Goal: Information Seeking & Learning: Compare options

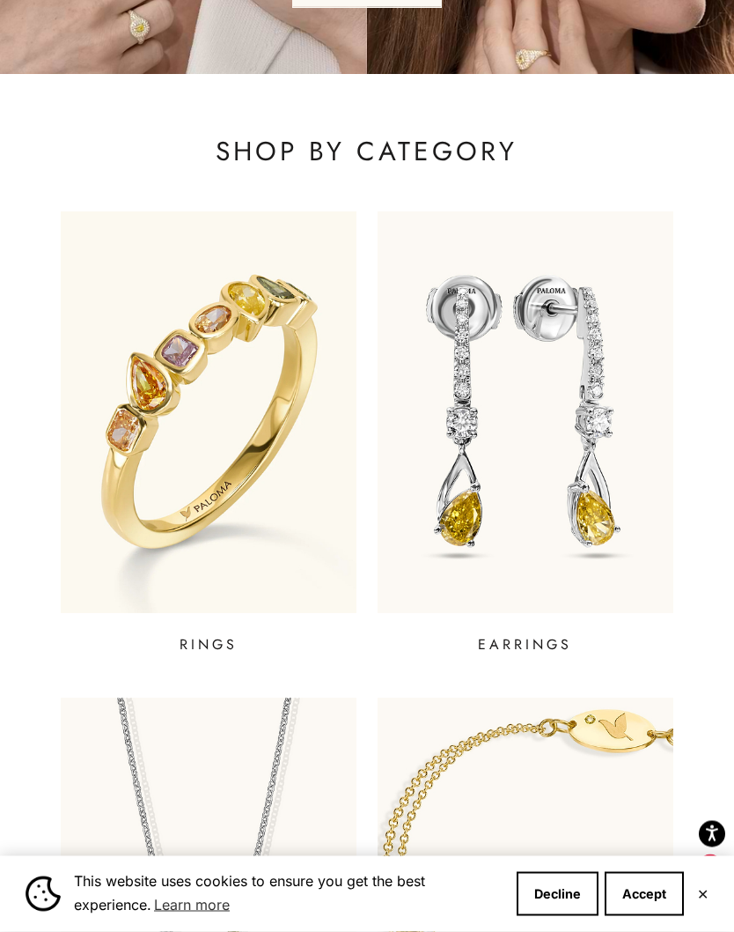
scroll to position [328, 0]
click at [135, 406] on img at bounding box center [209, 411] width 296 height 401
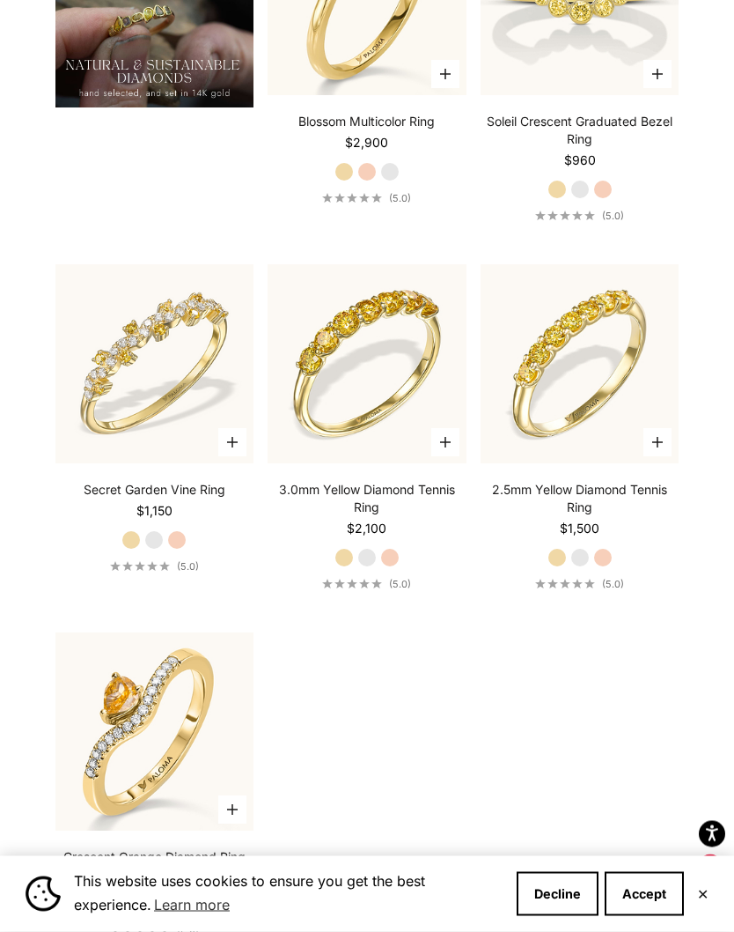
scroll to position [2274, 0]
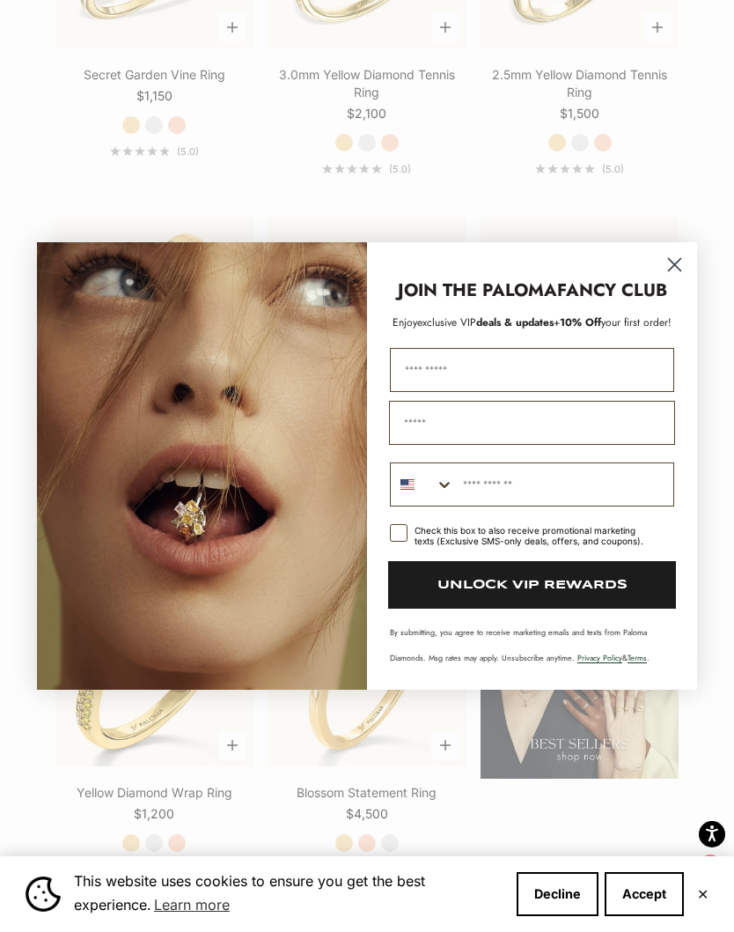
click at [678, 279] on circle "Close dialog" at bounding box center [674, 264] width 29 height 29
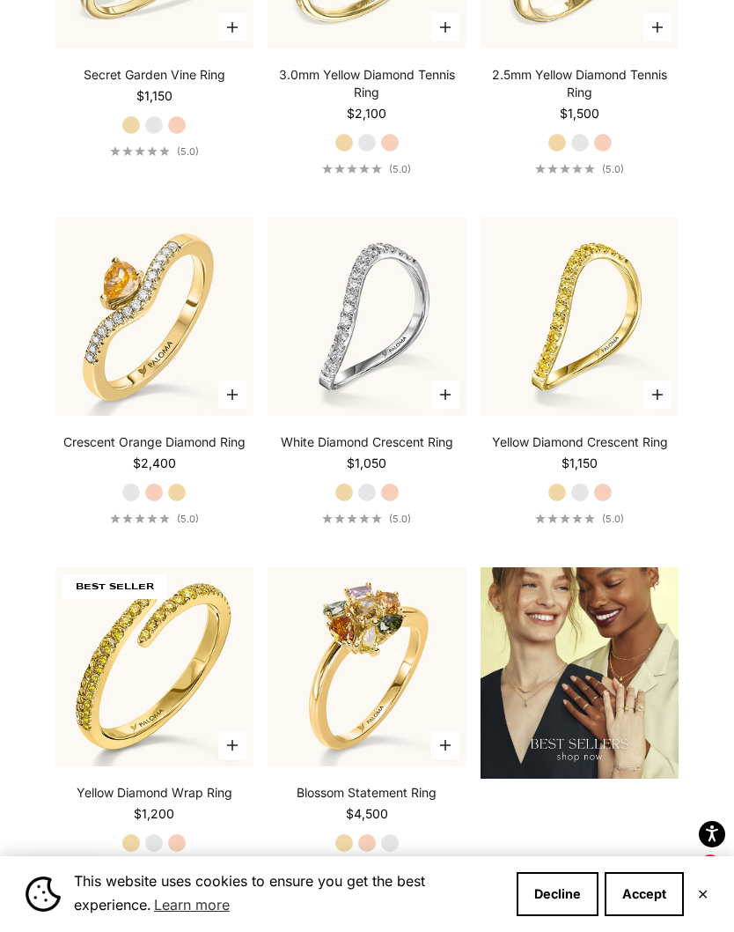
click at [172, 852] on label "Rose Gold" at bounding box center [176, 842] width 19 height 19
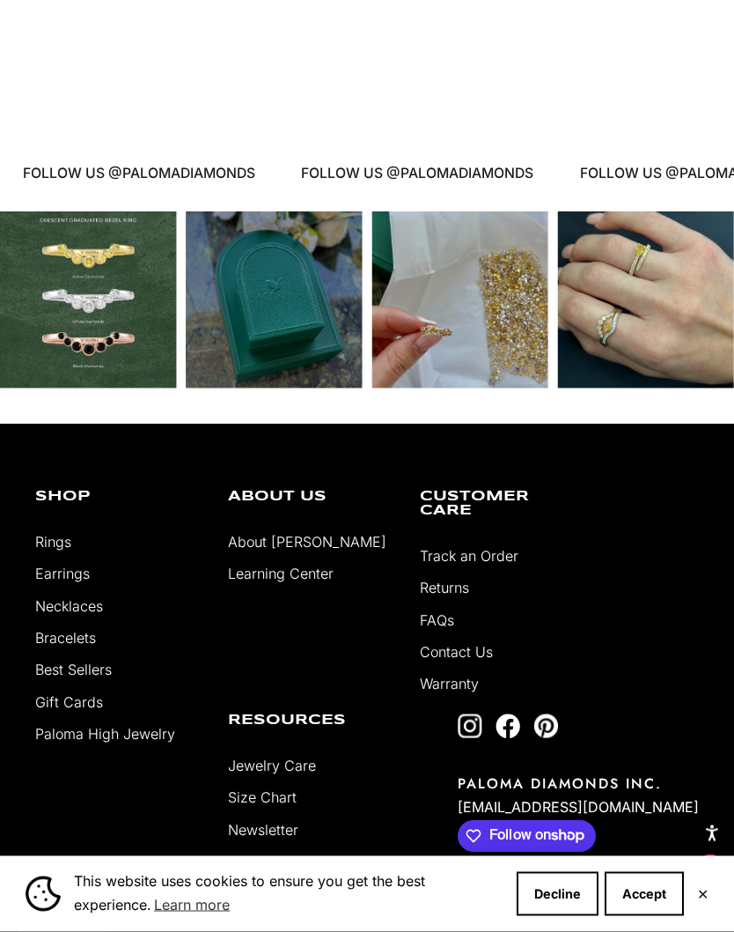
scroll to position [8615, 0]
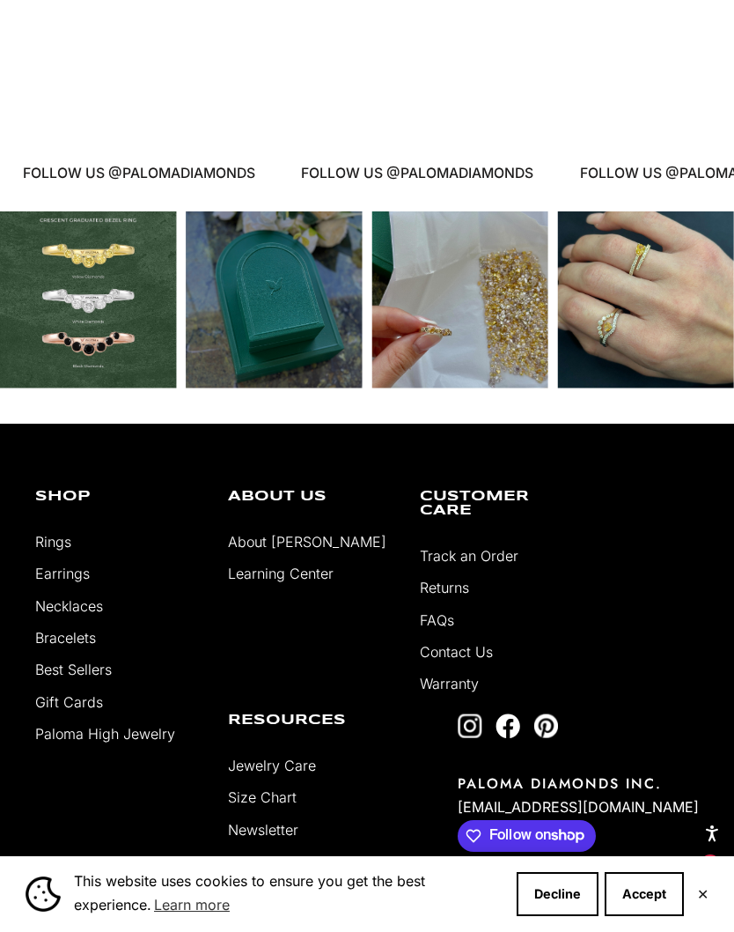
click at [290, 550] on link "About [PERSON_NAME]" at bounding box center [307, 542] width 158 height 18
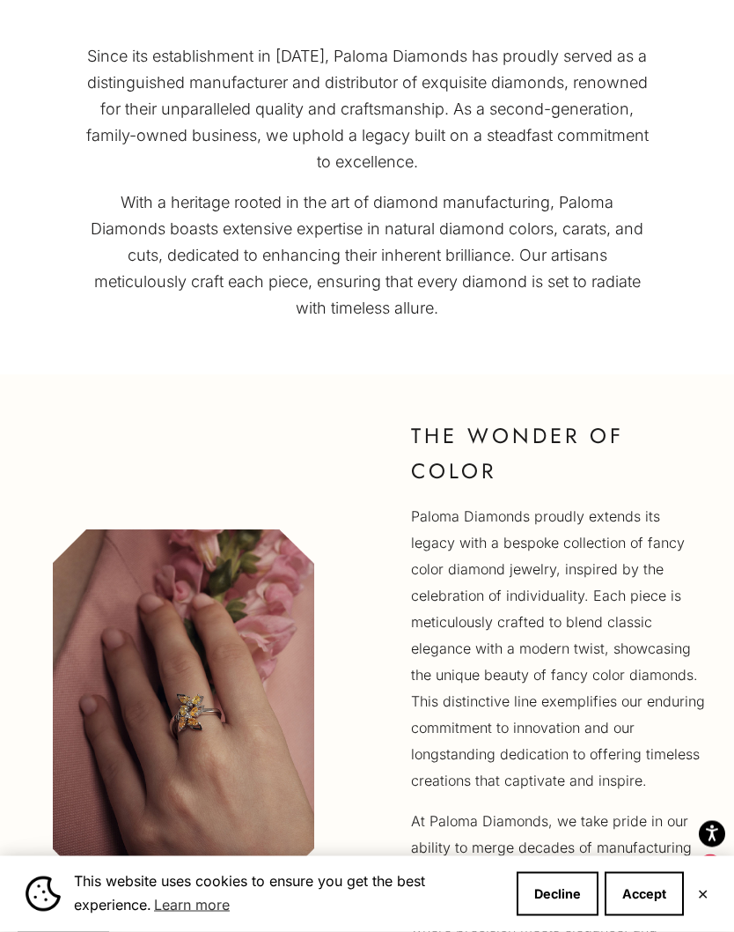
scroll to position [1012, 0]
click at [658, 916] on button "Accept" at bounding box center [644, 894] width 79 height 44
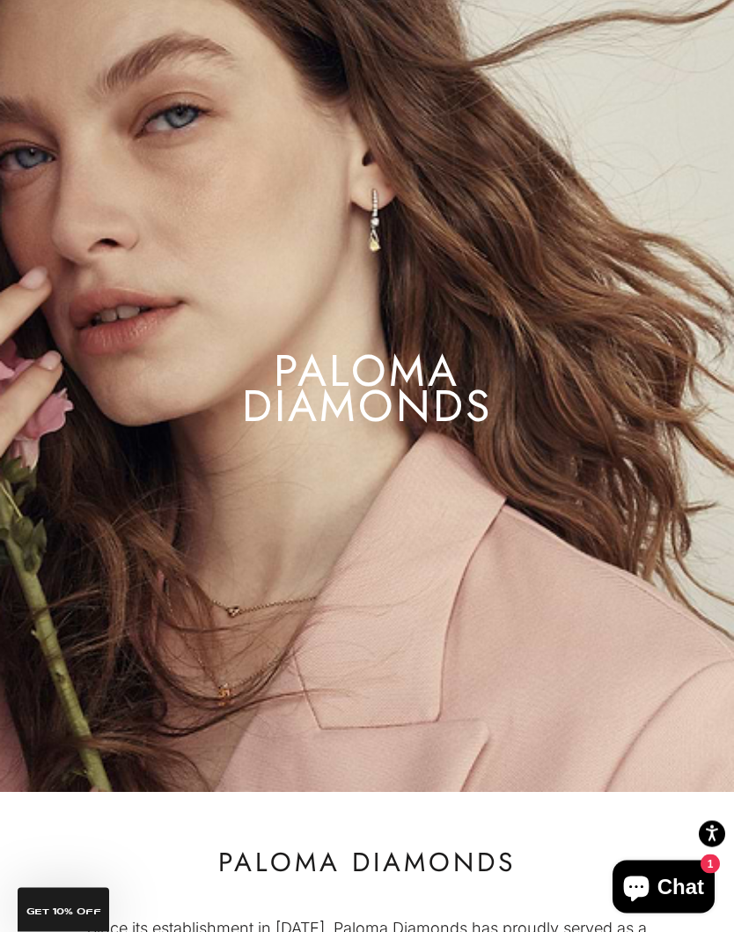
scroll to position [0, 0]
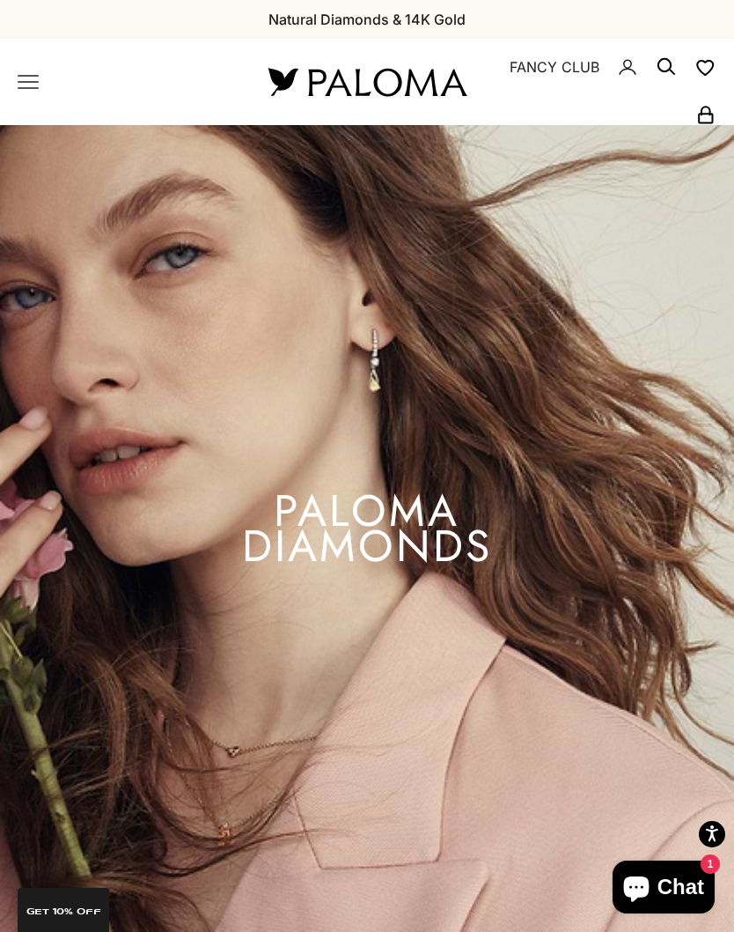
click at [25, 83] on icon "Primary navigation" at bounding box center [28, 81] width 21 height 21
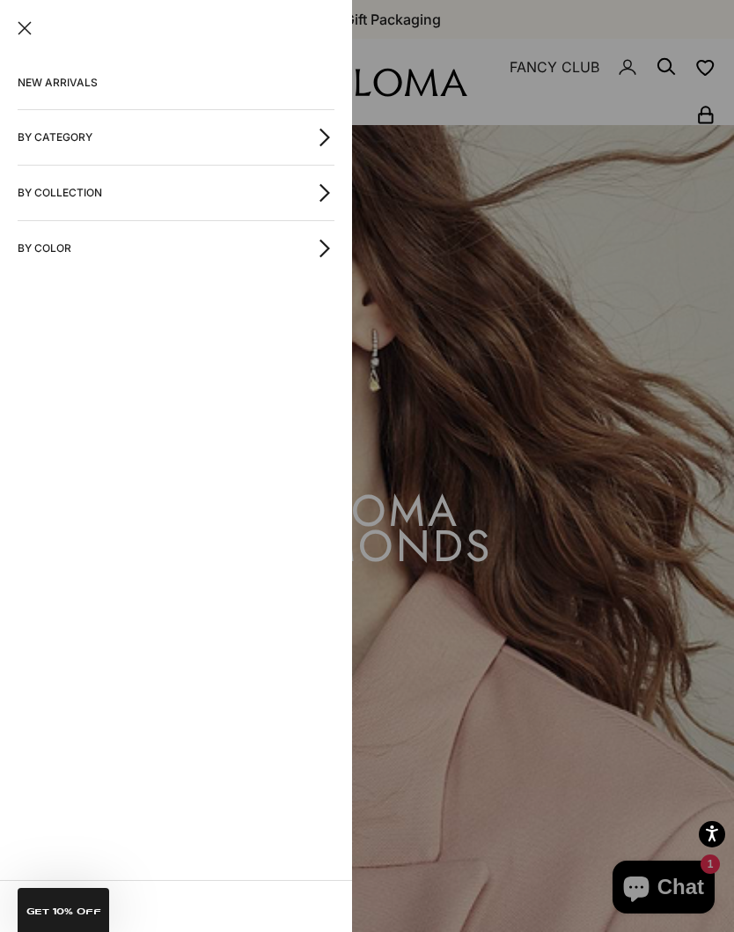
click at [64, 190] on button "By Collection" at bounding box center [176, 193] width 317 height 55
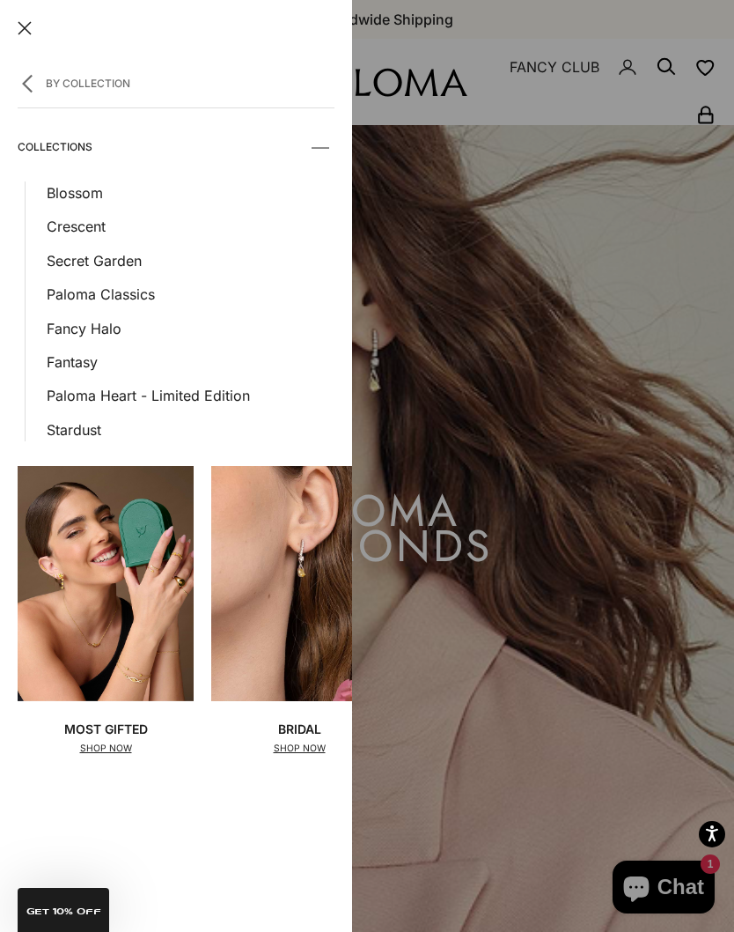
click at [123, 396] on link "Paloma Heart - Limited Edition" at bounding box center [191, 395] width 288 height 23
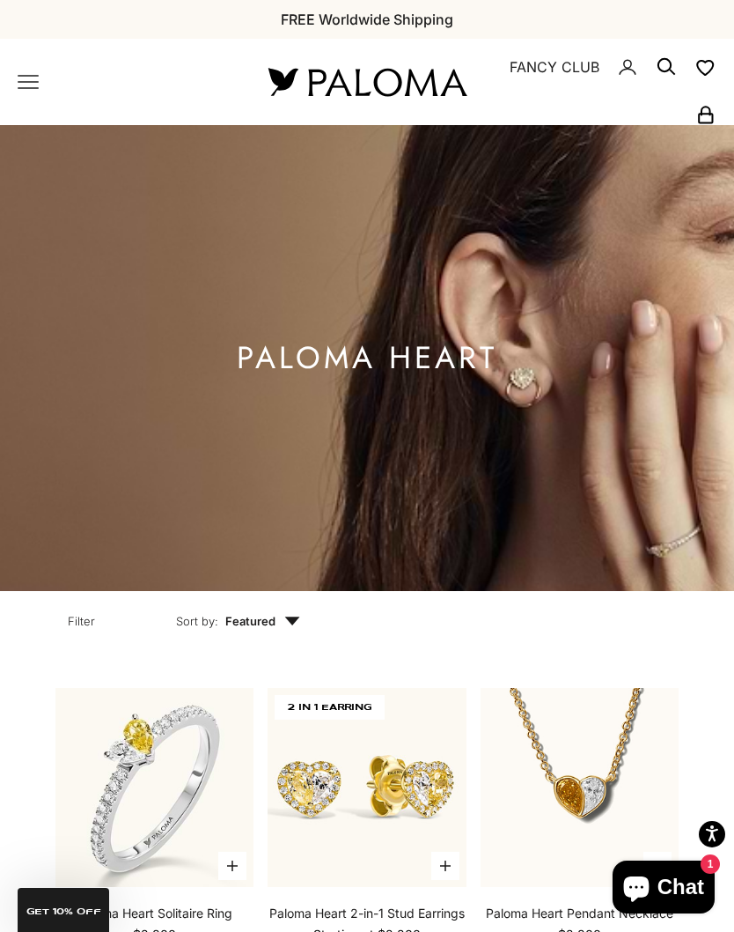
click at [26, 85] on icon "Primary navigation" at bounding box center [28, 81] width 21 height 21
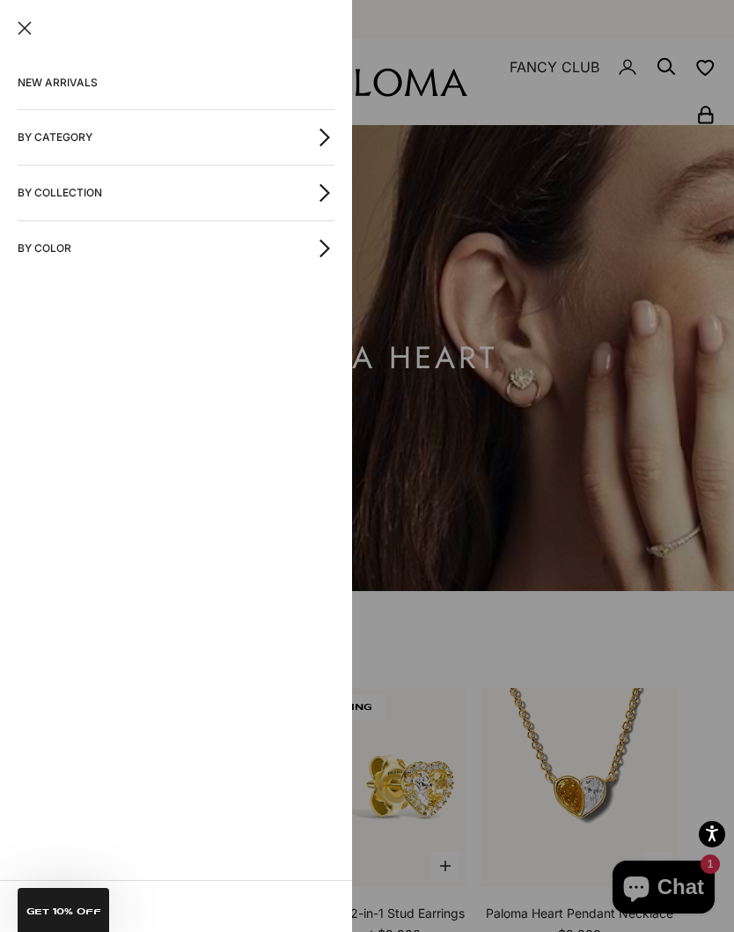
click at [43, 134] on button "By Category" at bounding box center [176, 137] width 317 height 55
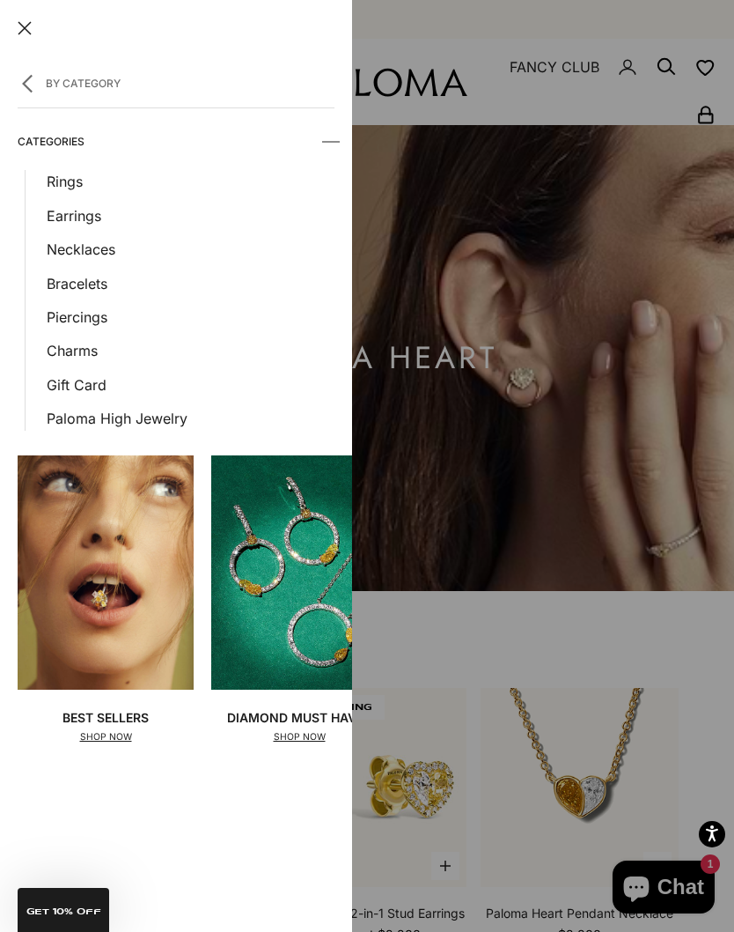
click at [58, 181] on link "Rings" at bounding box center [191, 181] width 288 height 23
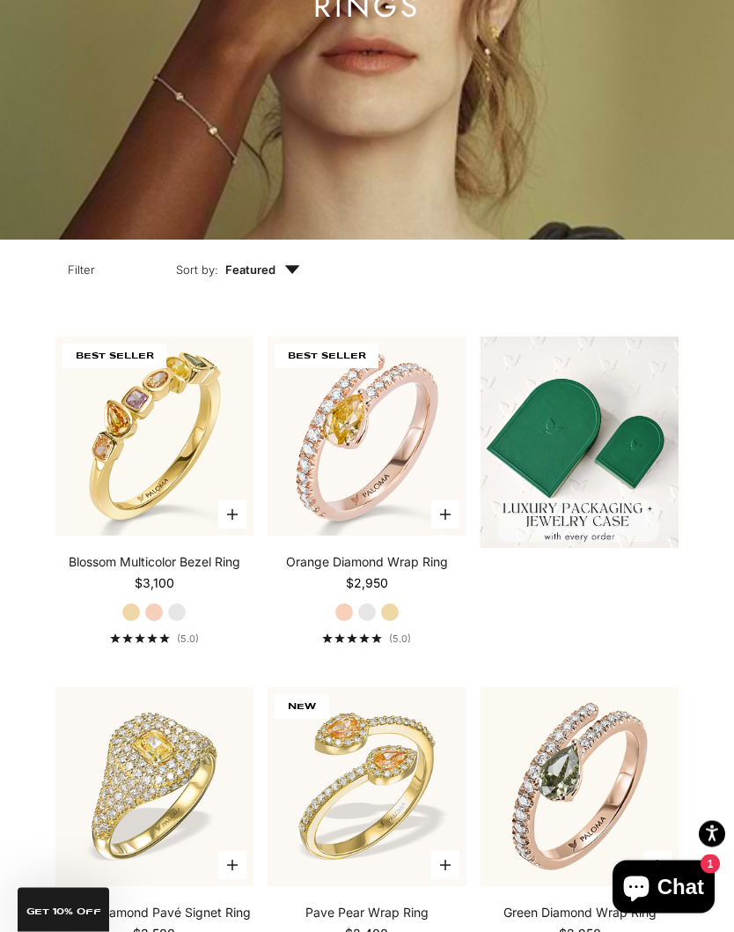
scroll to position [351, 0]
click at [77, 294] on button "Filter" at bounding box center [81, 266] width 108 height 55
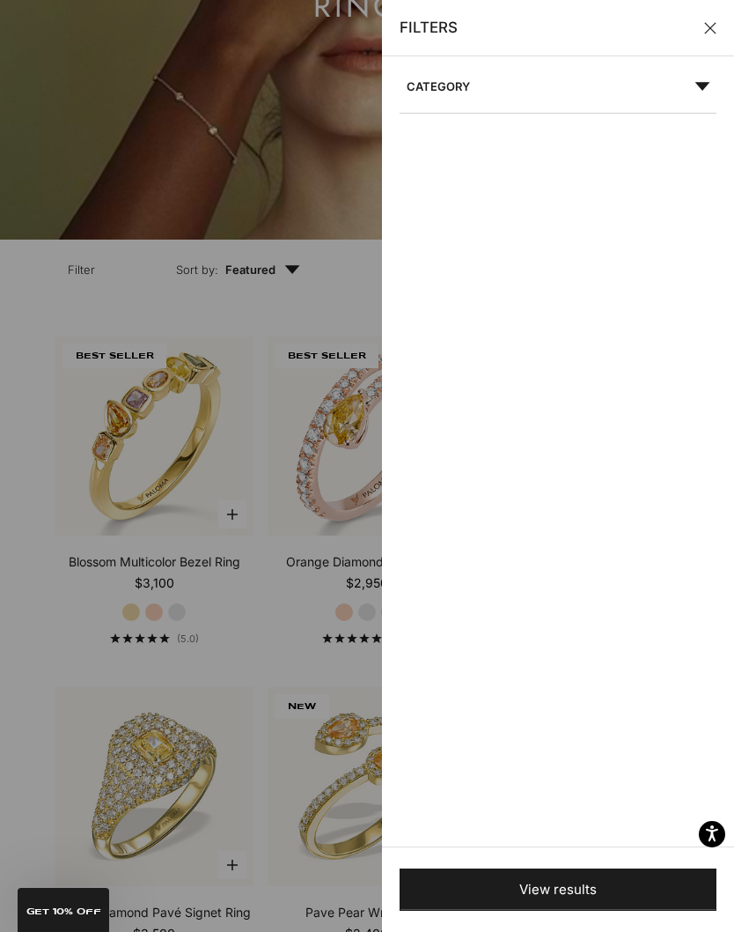
click at [703, 87] on icon at bounding box center [702, 86] width 15 height 9
click at [704, 83] on icon at bounding box center [703, 86] width 16 height 9
click at [704, 22] on button "Close" at bounding box center [710, 28] width 12 height 12
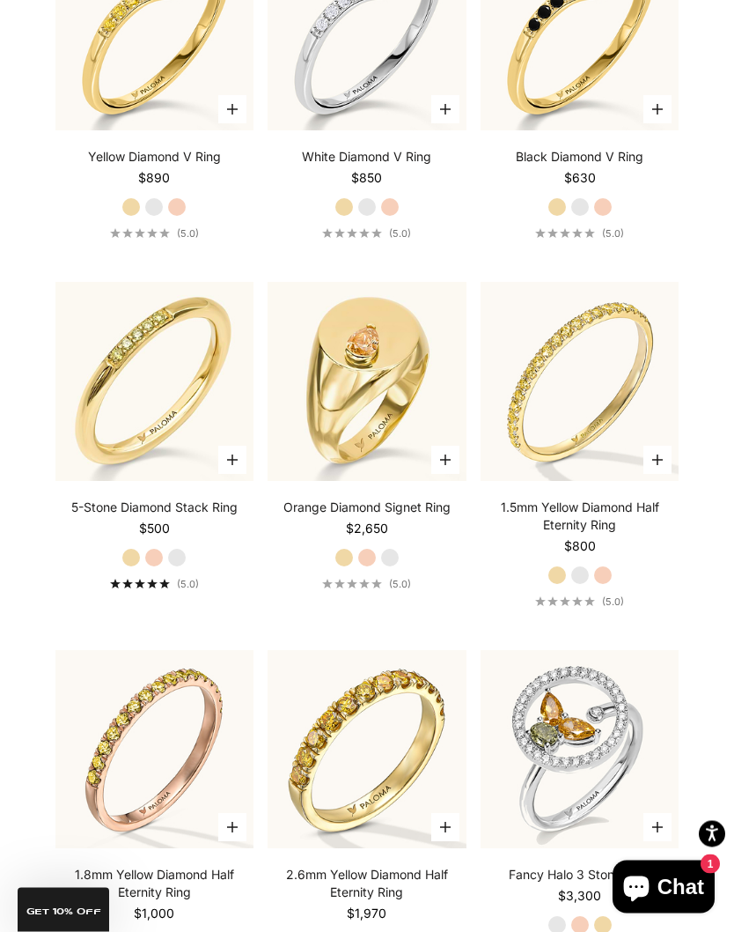
scroll to position [4733, 0]
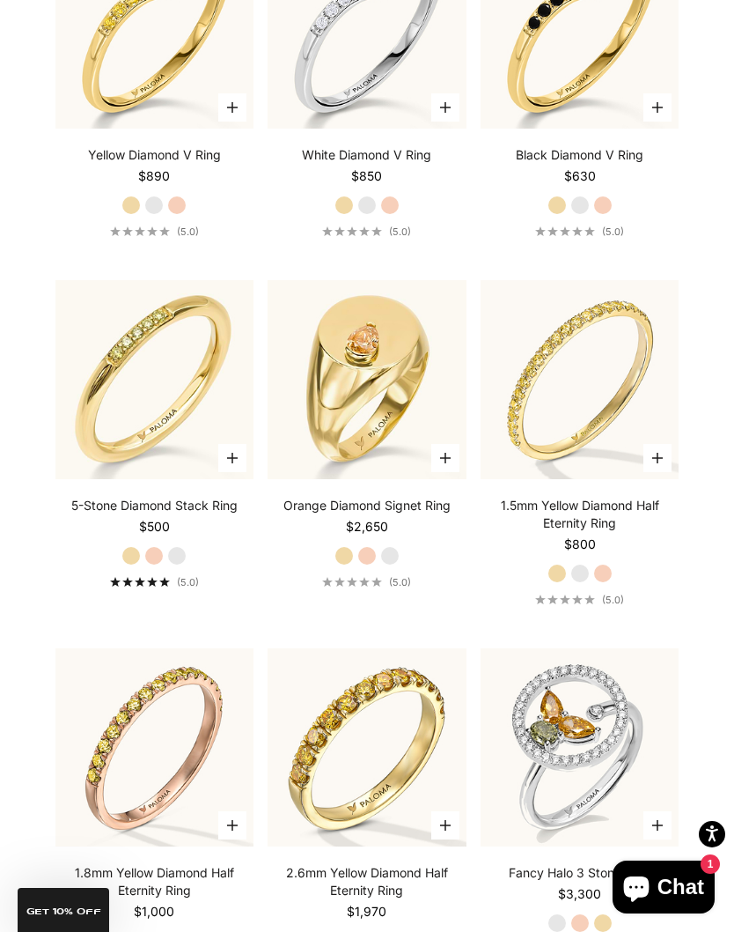
click at [614, 604] on div "1.5mm Yellow Diamond Half Eternity Ring Starting at $800 Yellow Gold White Gold…" at bounding box center [580, 551] width 199 height 109
click at [605, 583] on label "Rose Gold" at bounding box center [602, 573] width 19 height 19
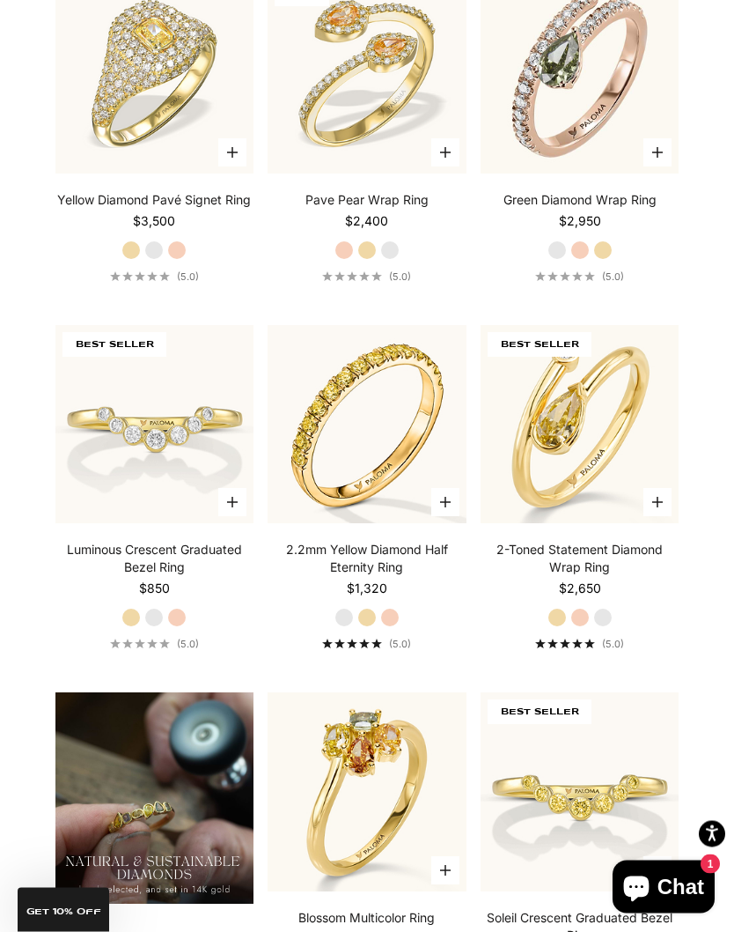
scroll to position [0, 0]
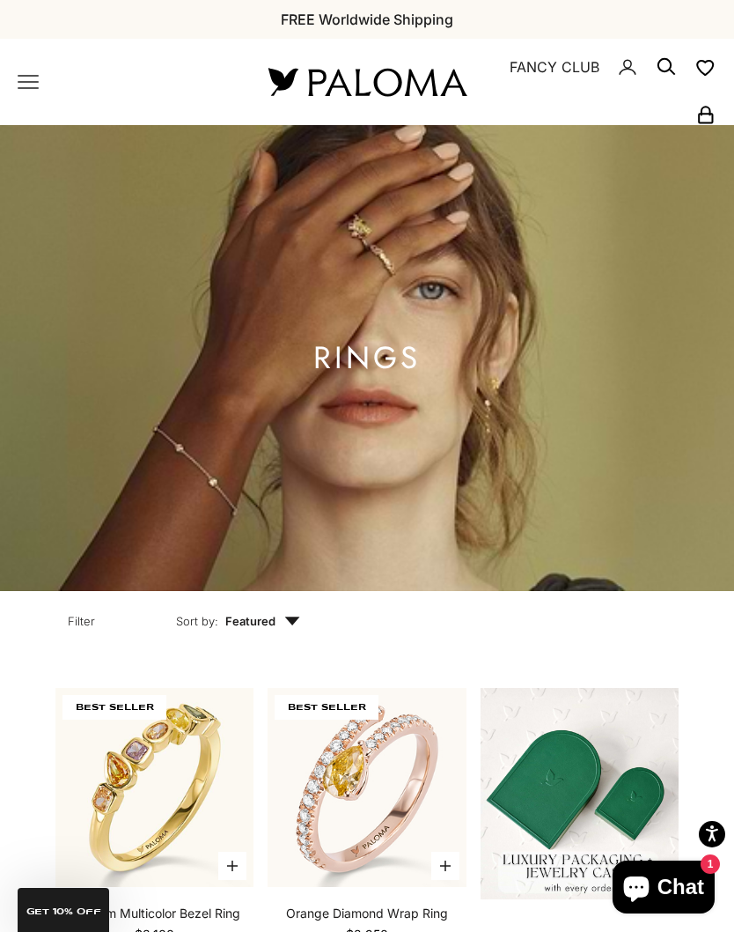
click at [29, 72] on icon "Primary navigation" at bounding box center [28, 81] width 21 height 21
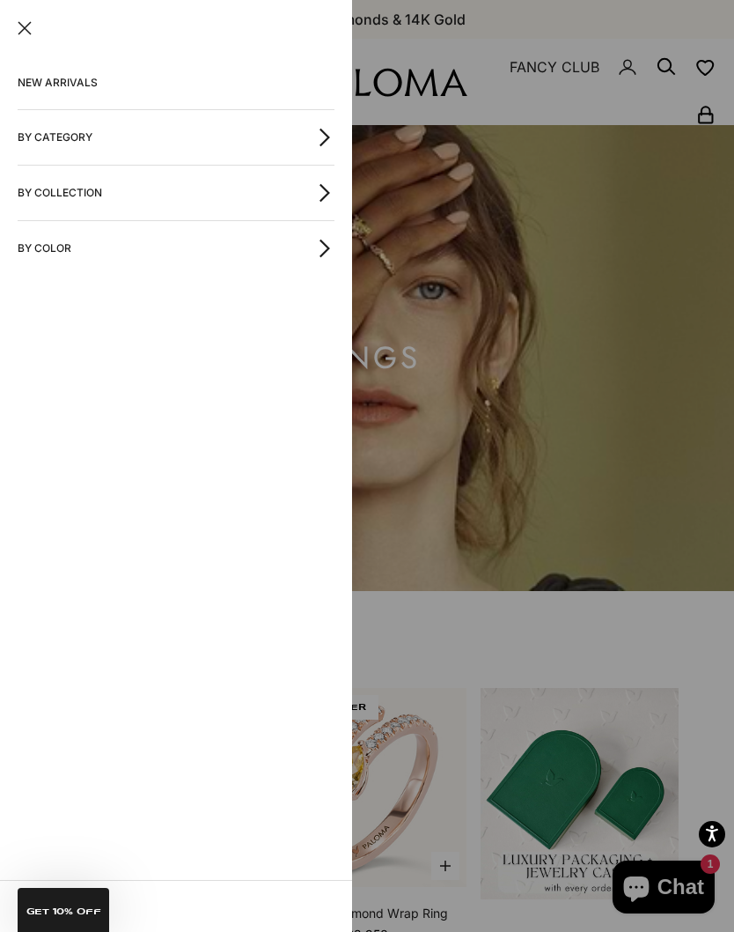
click at [62, 246] on button "By Color" at bounding box center [176, 248] width 317 height 55
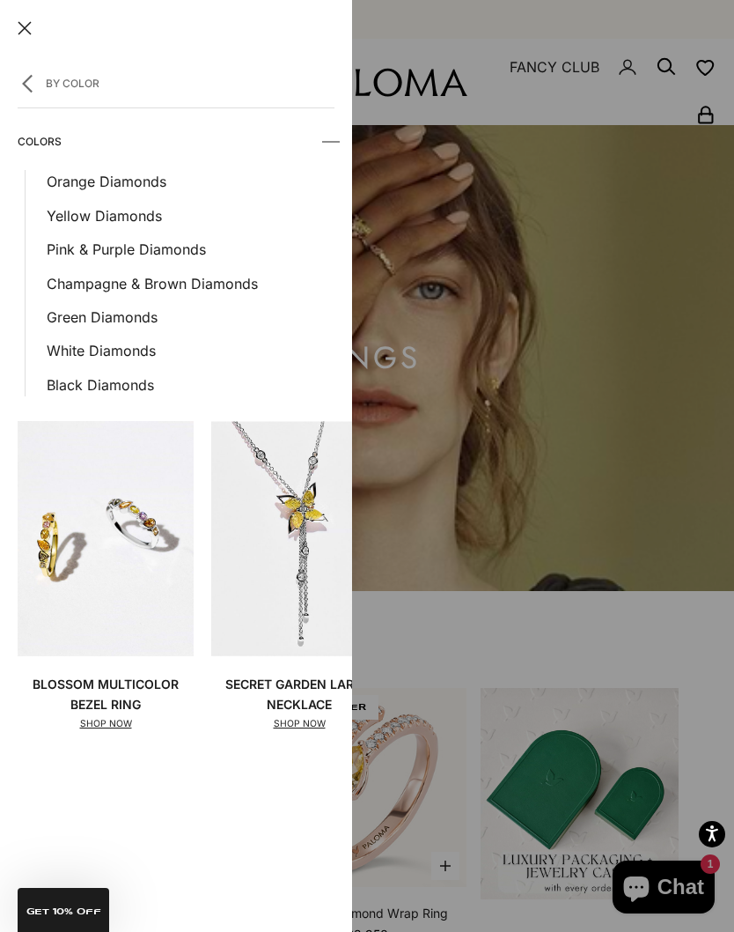
click at [192, 253] on link "Pink & Purple Diamonds" at bounding box center [191, 249] width 288 height 23
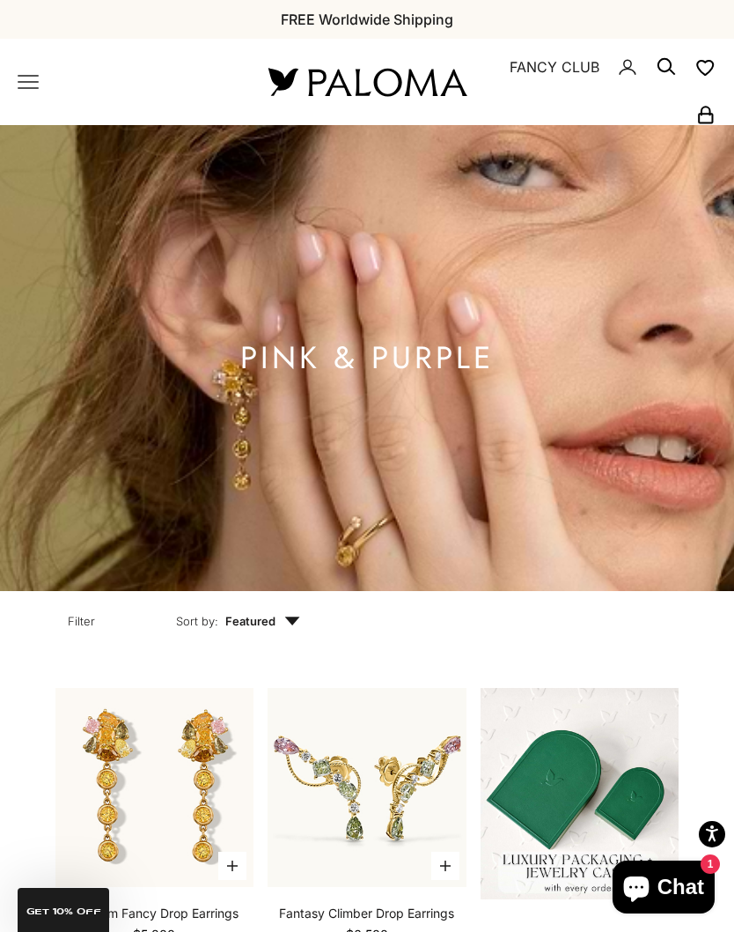
click at [26, 87] on icon "Primary navigation" at bounding box center [28, 81] width 21 height 21
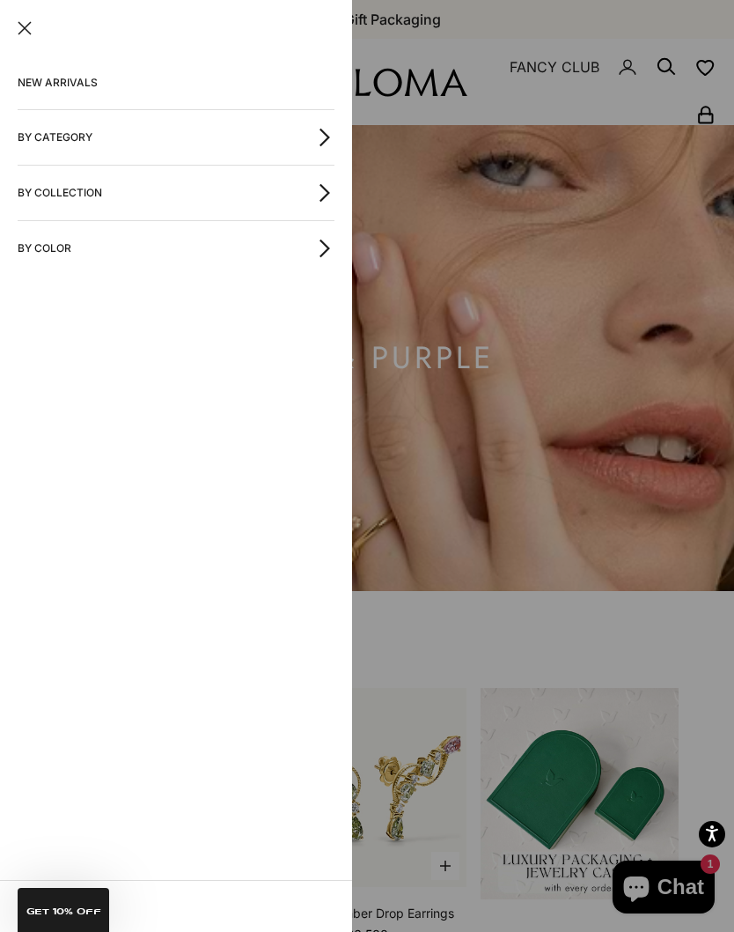
click at [43, 247] on button "By Color" at bounding box center [176, 248] width 317 height 55
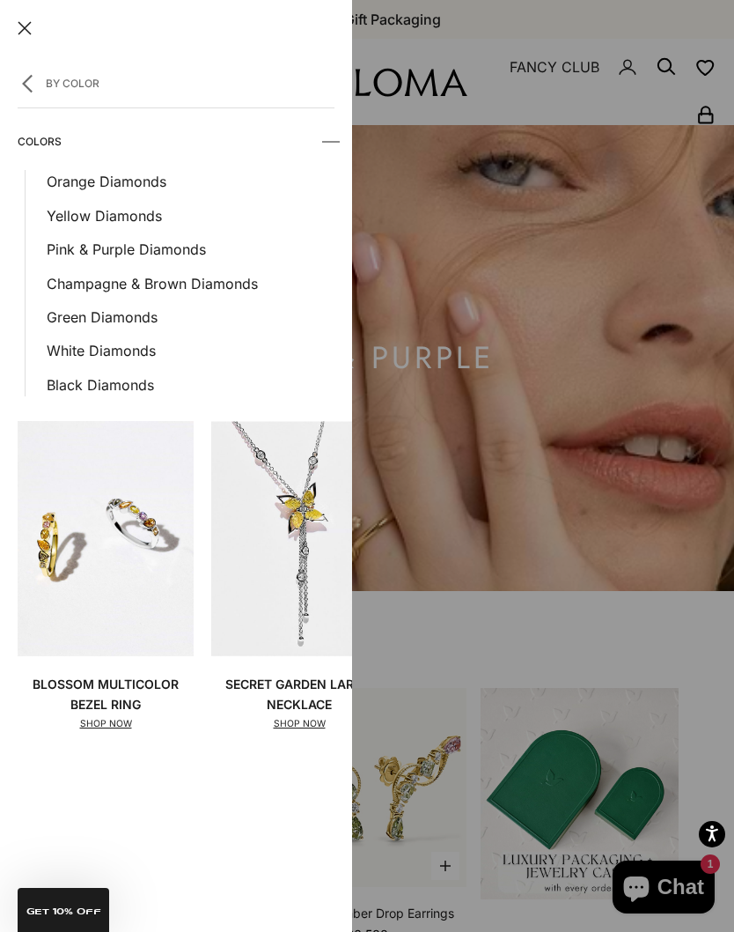
click at [66, 175] on link "Orange Diamonds" at bounding box center [191, 181] width 288 height 23
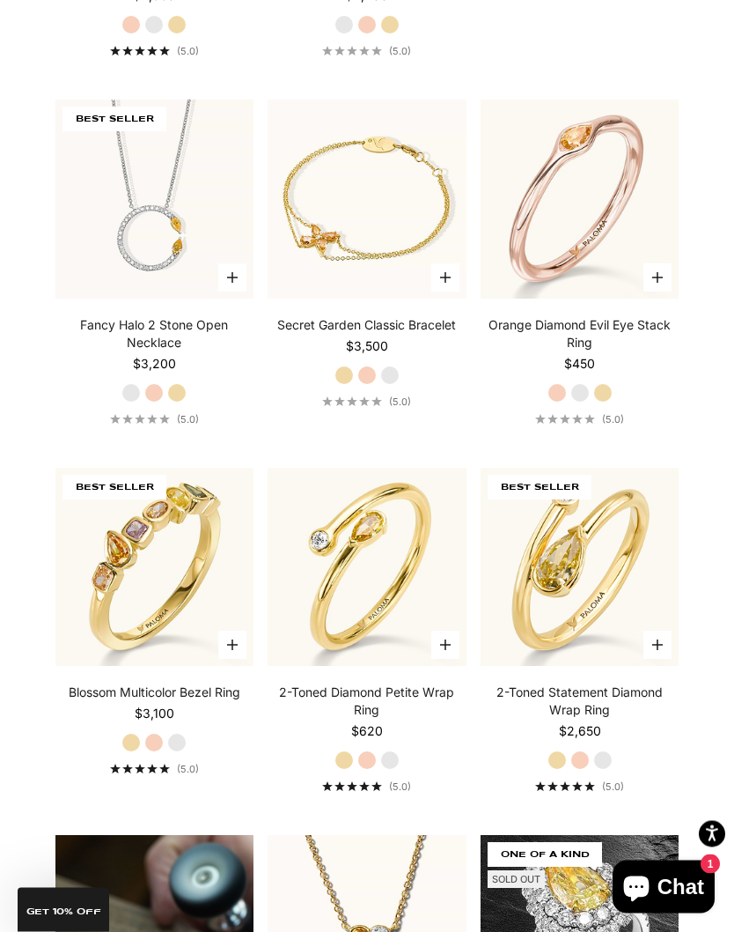
scroll to position [939, 0]
click at [105, 630] on video "#YellowGold\a#RoseGold\a#WhiteGold" at bounding box center [154, 566] width 218 height 218
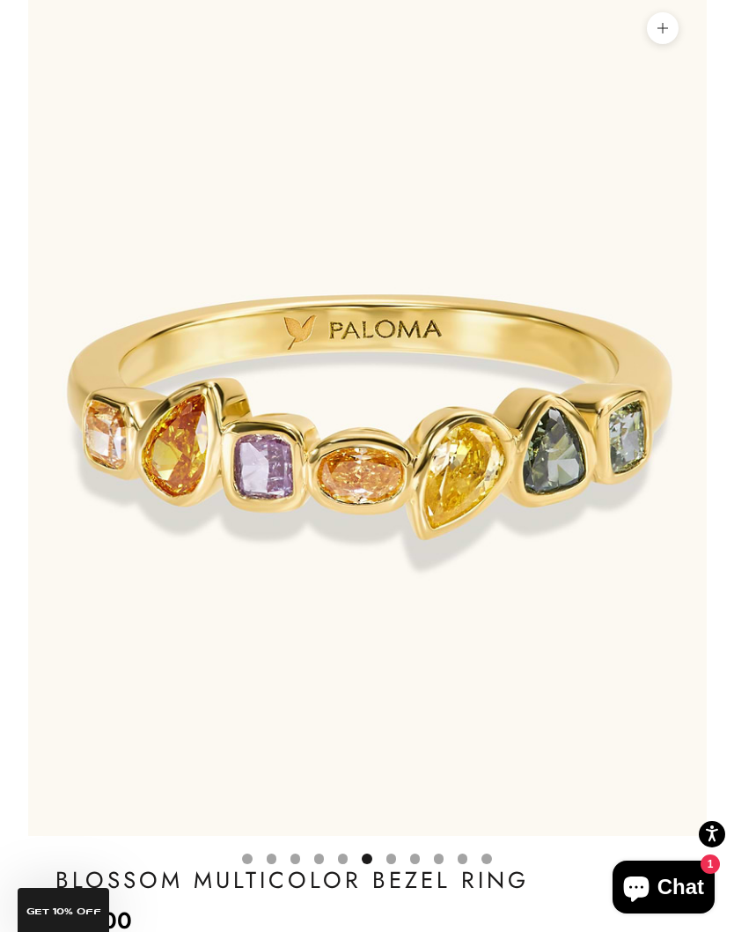
scroll to position [0, 3508]
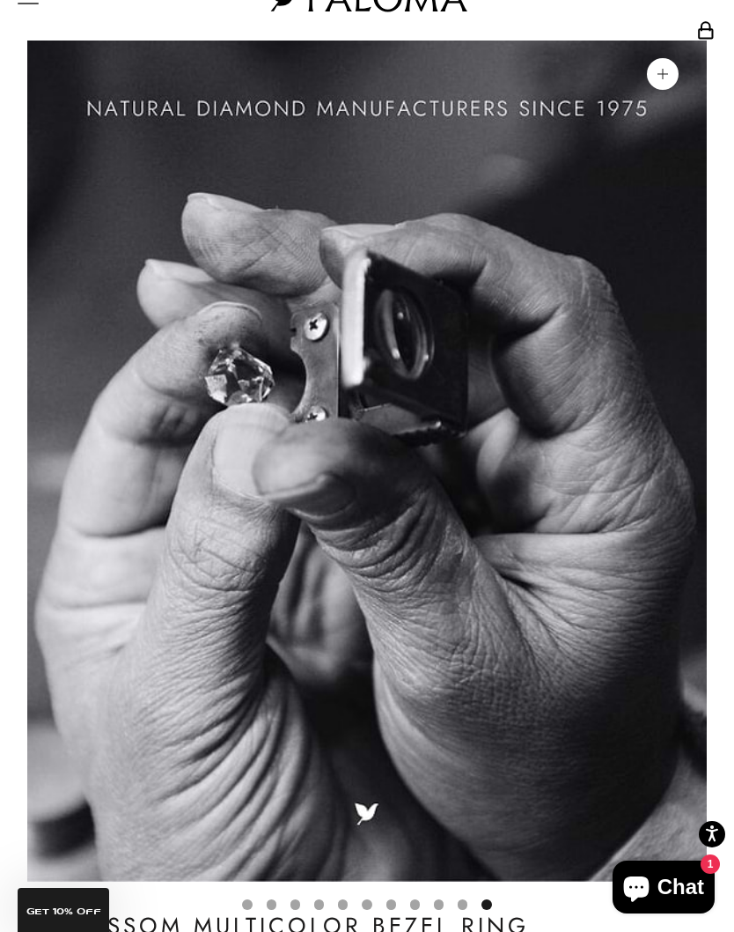
scroll to position [0, 0]
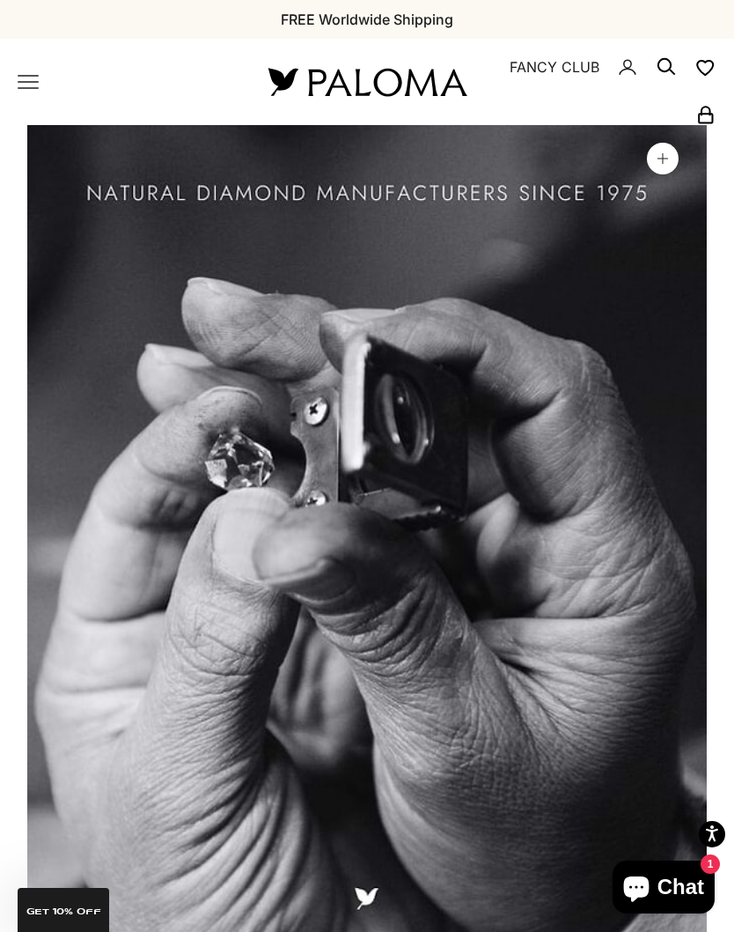
click at [20, 86] on icon "Primary navigation" at bounding box center [28, 81] width 21 height 21
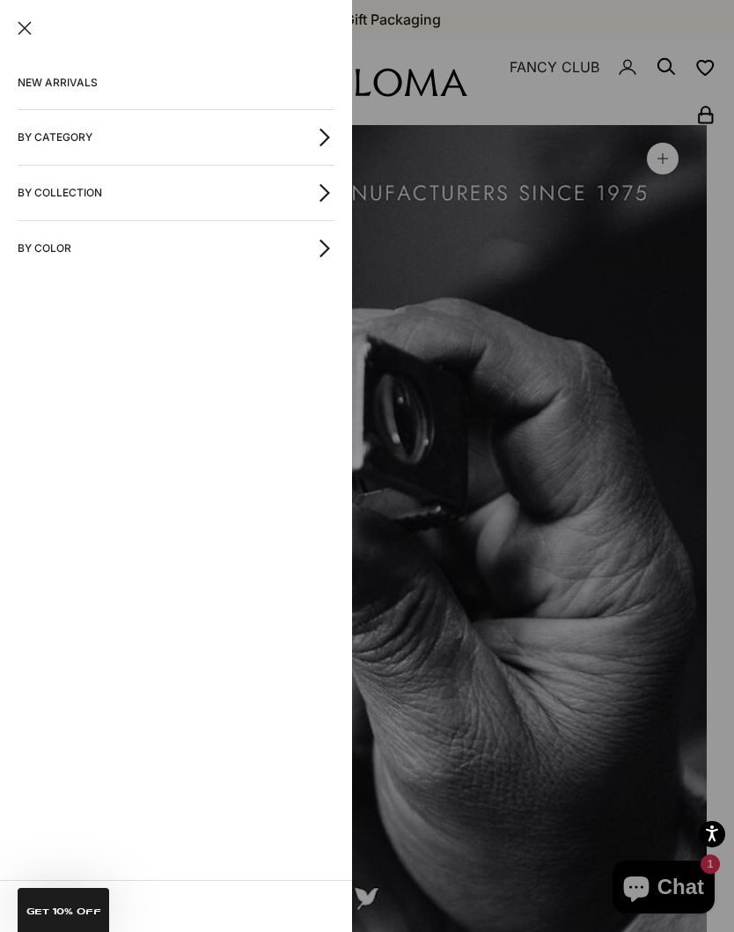
click at [33, 136] on button "By Category" at bounding box center [176, 137] width 317 height 55
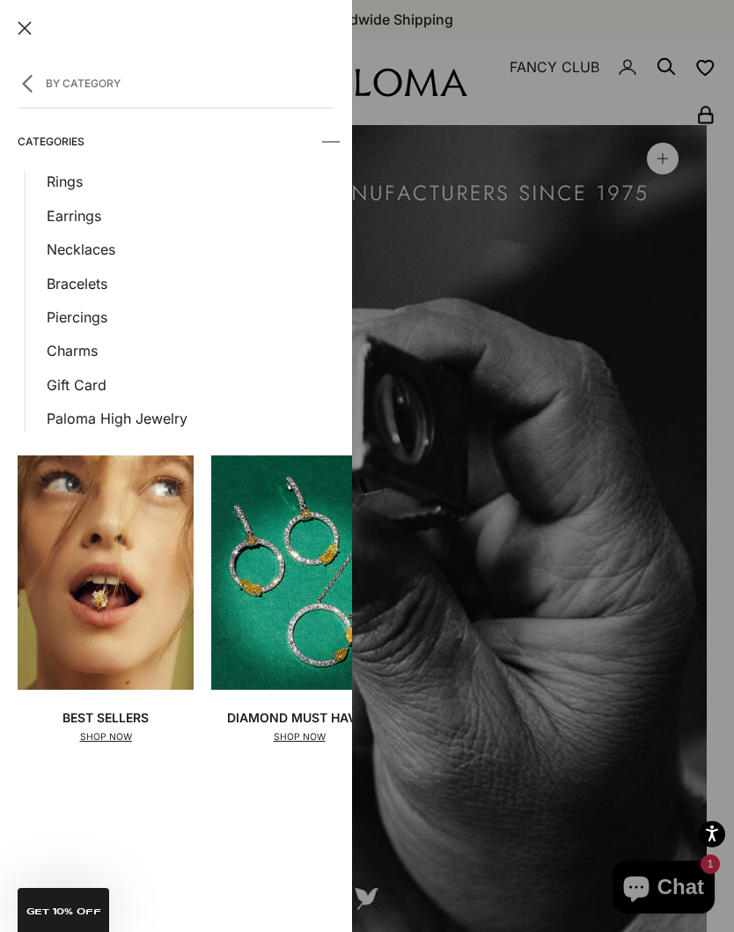
click at [80, 248] on link "Necklaces" at bounding box center [191, 249] width 288 height 23
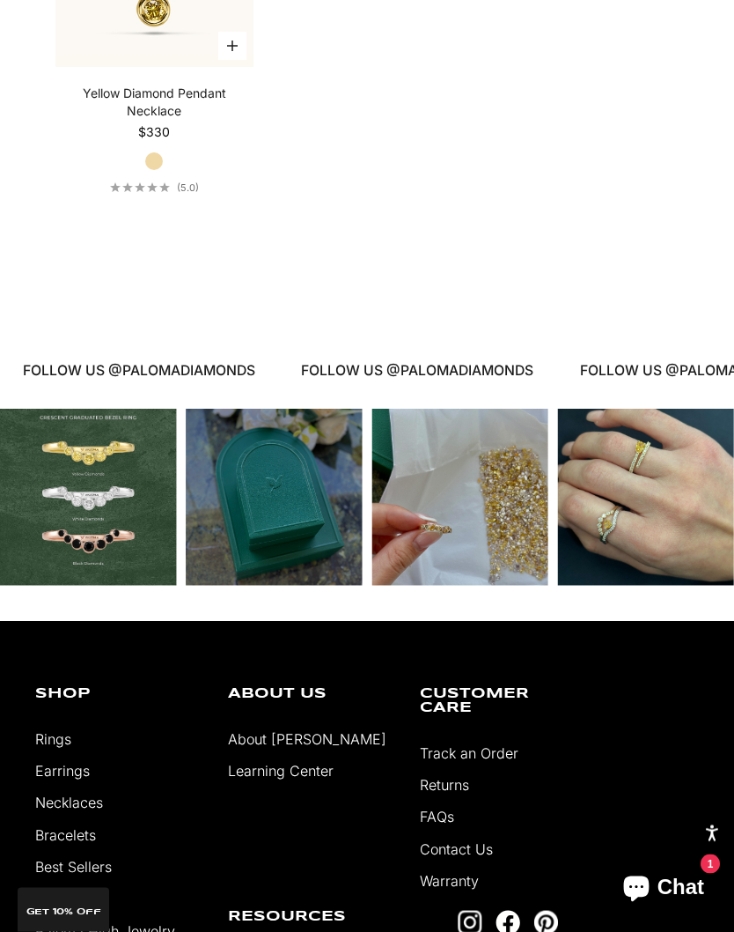
scroll to position [3023, 0]
